Goal: Task Accomplishment & Management: Complete application form

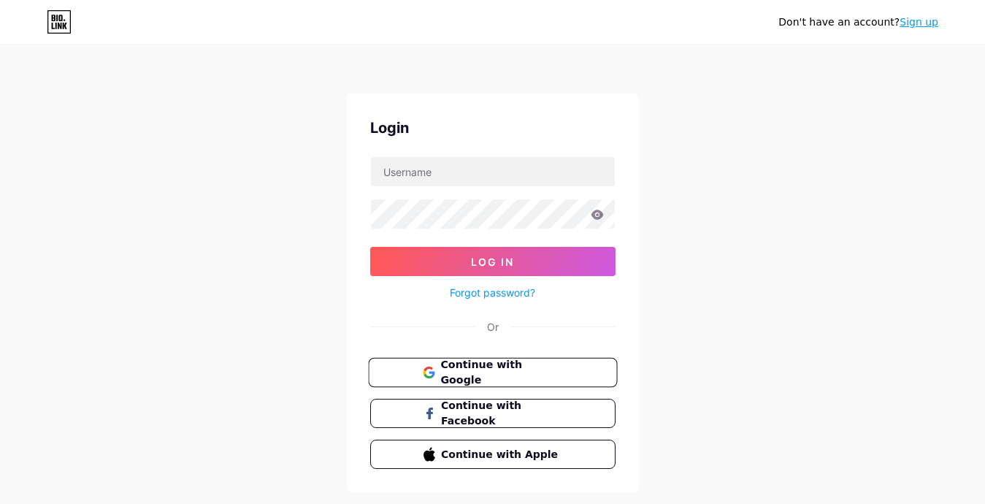
click at [520, 360] on button "Continue with Google" at bounding box center [492, 373] width 249 height 30
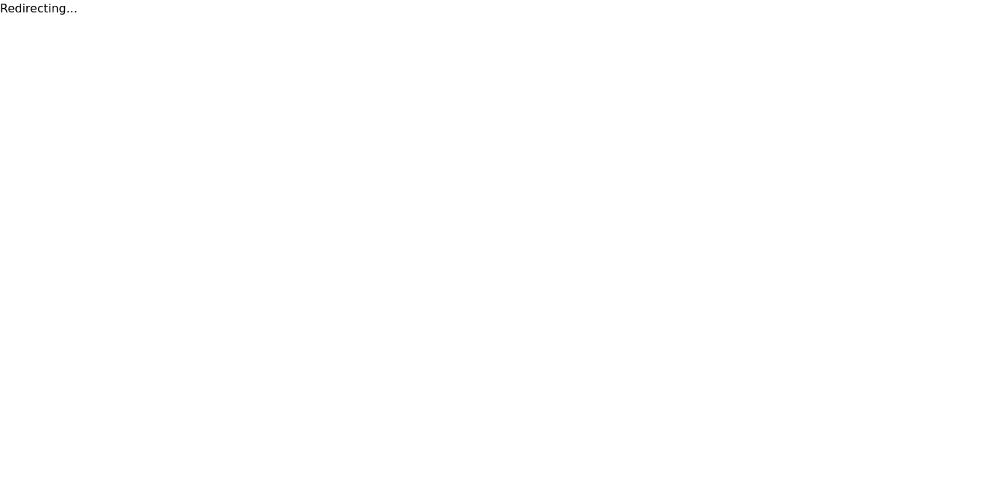
click at [26, 13] on div "Redirecting..." at bounding box center [498, 9] width 996 height 18
copy div "Redirecting"
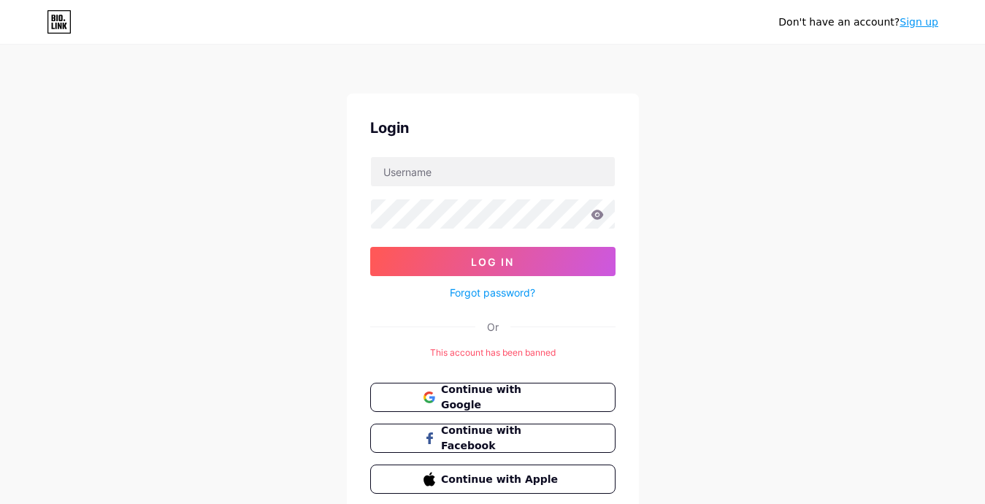
click at [643, 73] on div "Don't have an account? Sign up Login Log In Forgot password? Or This account ha…" at bounding box center [492, 282] width 985 height 564
click at [906, 28] on link "Sign up" at bounding box center [919, 22] width 39 height 12
